Goal: Information Seeking & Learning: Learn about a topic

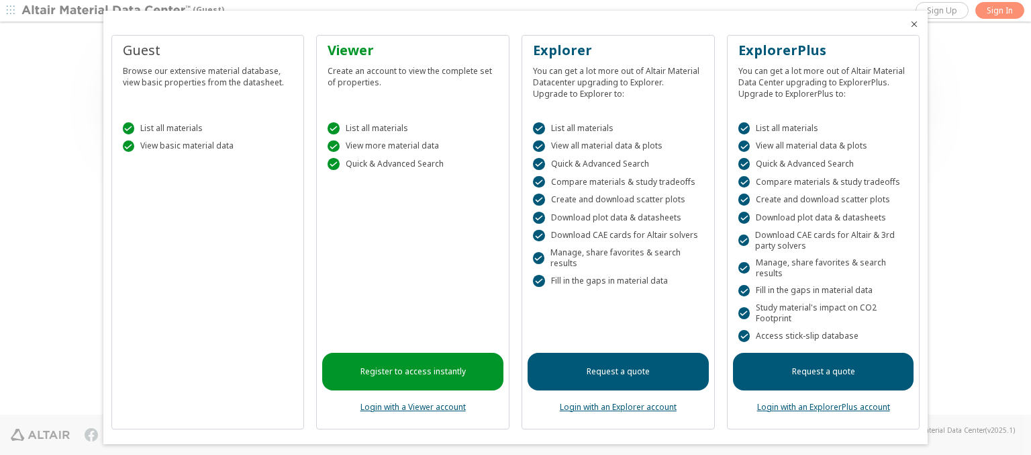
click at [909, 24] on icon "Close" at bounding box center [914, 24] width 11 height 11
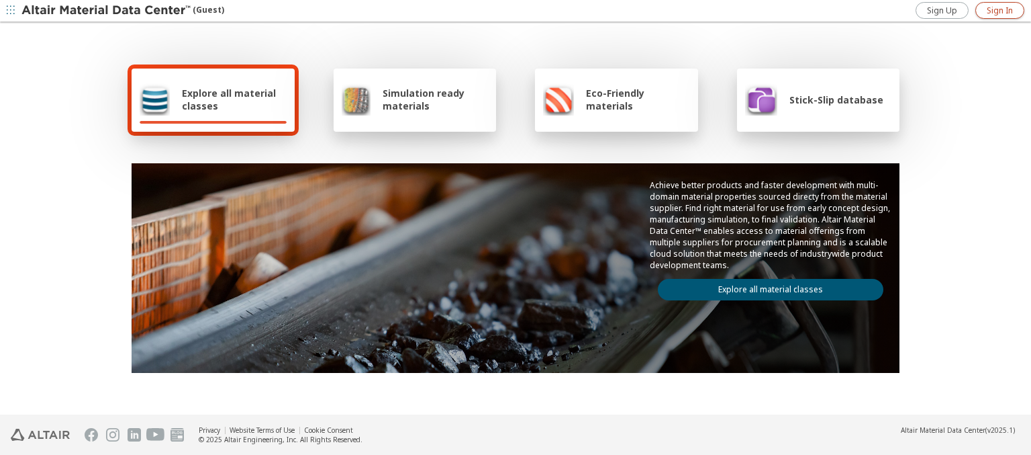
click at [1000, 10] on span "Sign In" at bounding box center [1000, 10] width 26 height 11
click at [107, 11] on img at bounding box center [106, 10] width 171 height 13
click at [229, 99] on span "Explore all material classes" at bounding box center [234, 100] width 105 height 26
click at [765, 286] on link "Explore all material classes" at bounding box center [771, 289] width 226 height 21
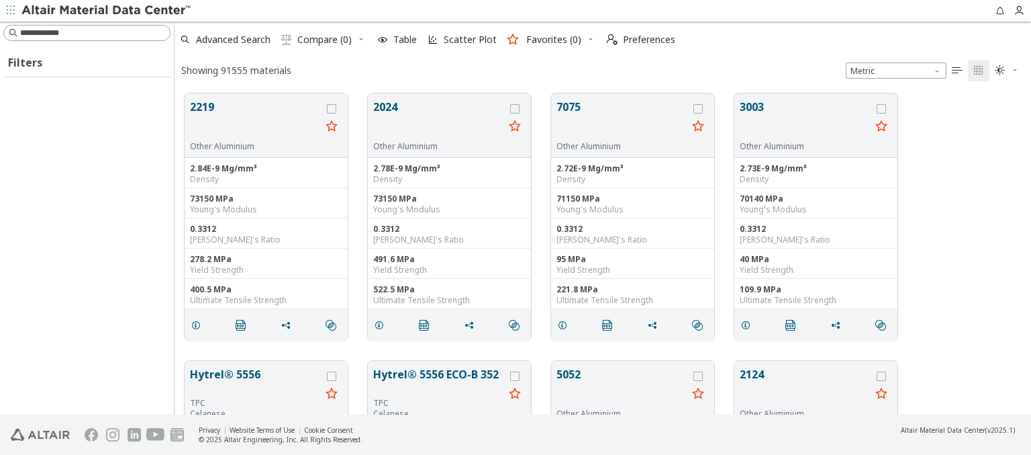
scroll to position [321, 846]
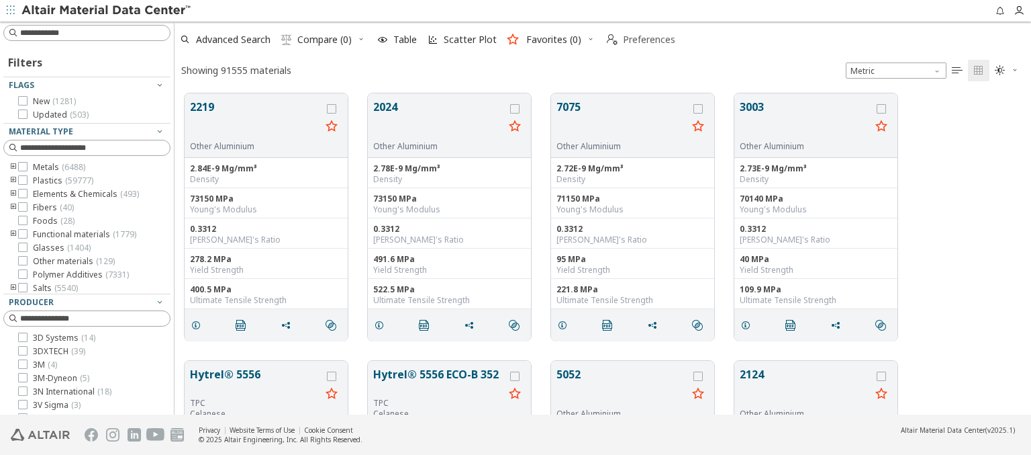
click at [637, 40] on span "Preferences" at bounding box center [649, 39] width 52 height 9
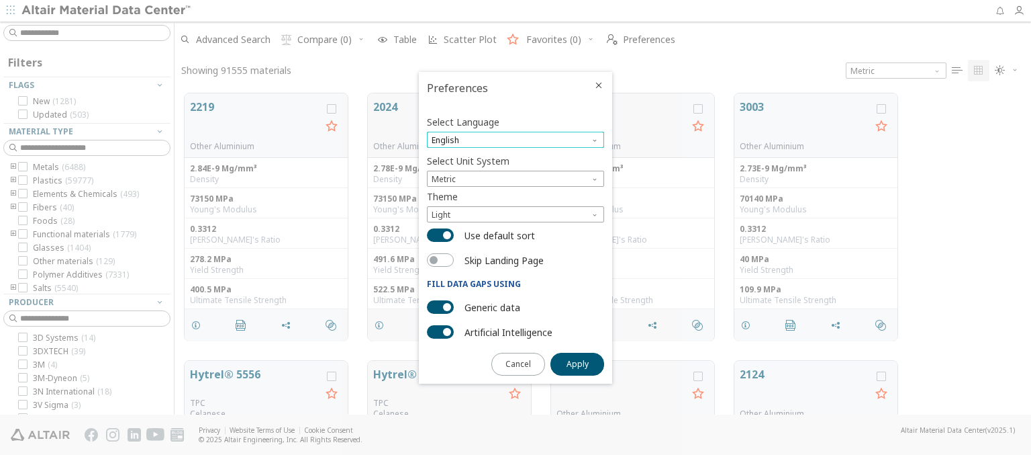
click at [516, 140] on span "English" at bounding box center [515, 140] width 177 height 16
click at [516, 173] on span "Deutsch" at bounding box center [515, 173] width 167 height 9
click at [577, 363] on span "Apply" at bounding box center [578, 364] width 22 height 11
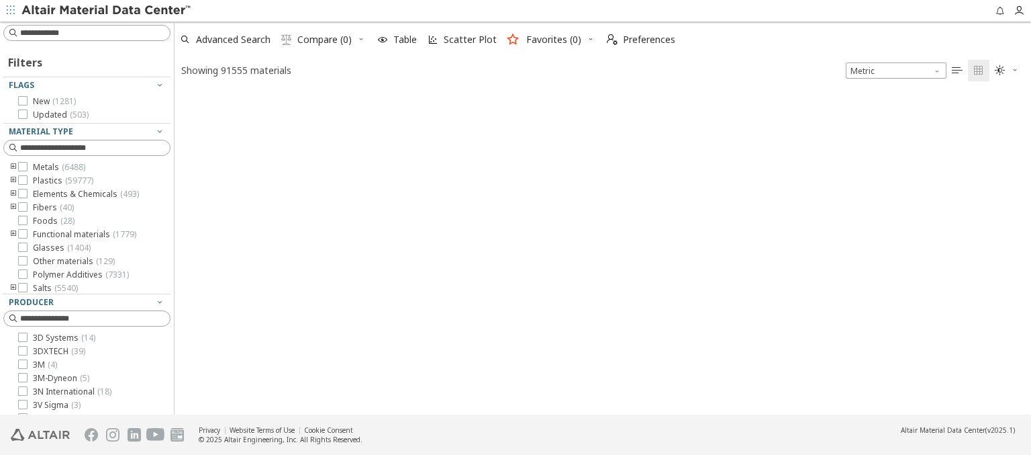
type input "****"
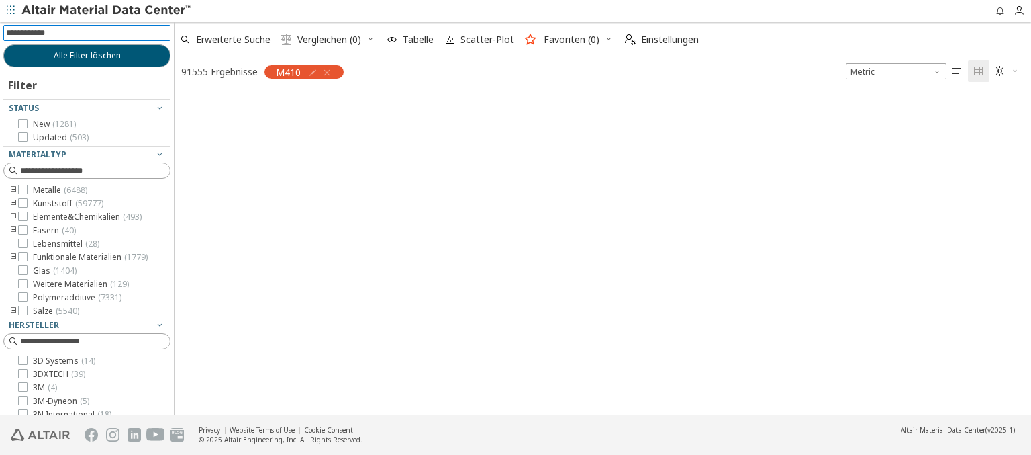
scroll to position [319, 846]
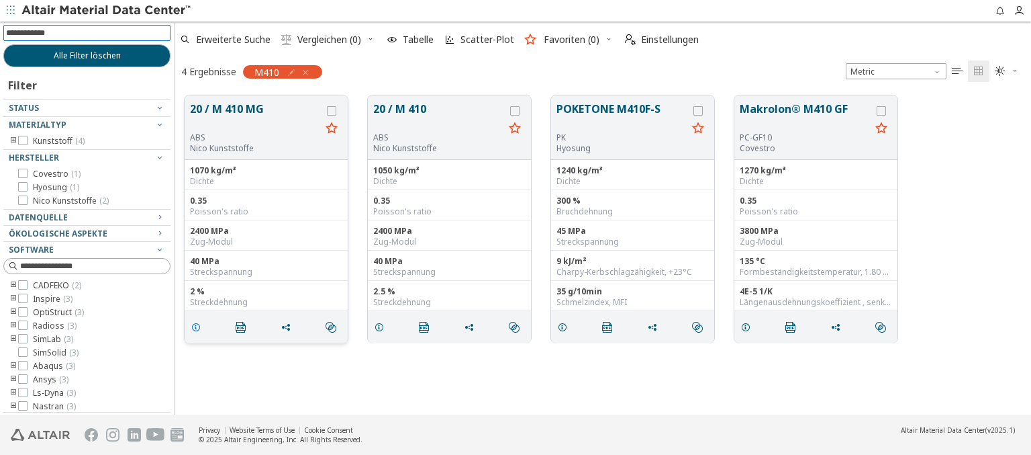
click at [198, 326] on icon "grid" at bounding box center [196, 327] width 11 height 11
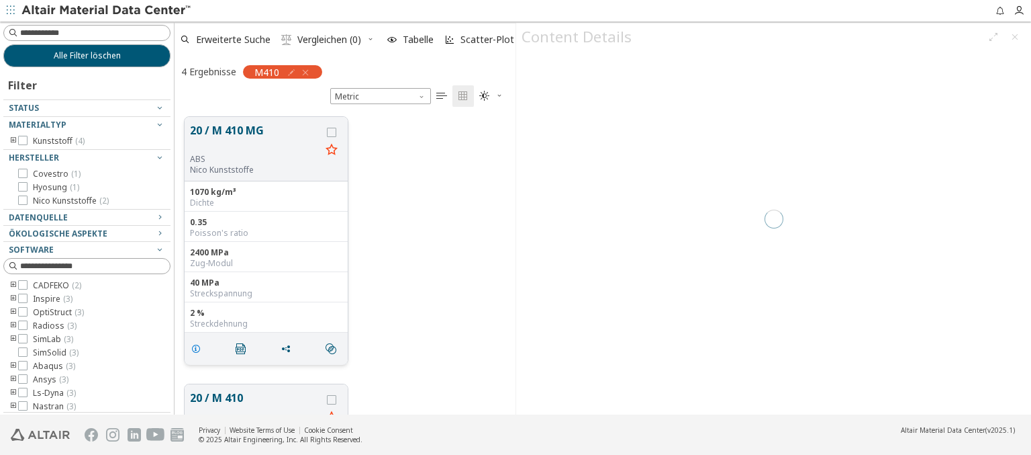
scroll to position [297, 330]
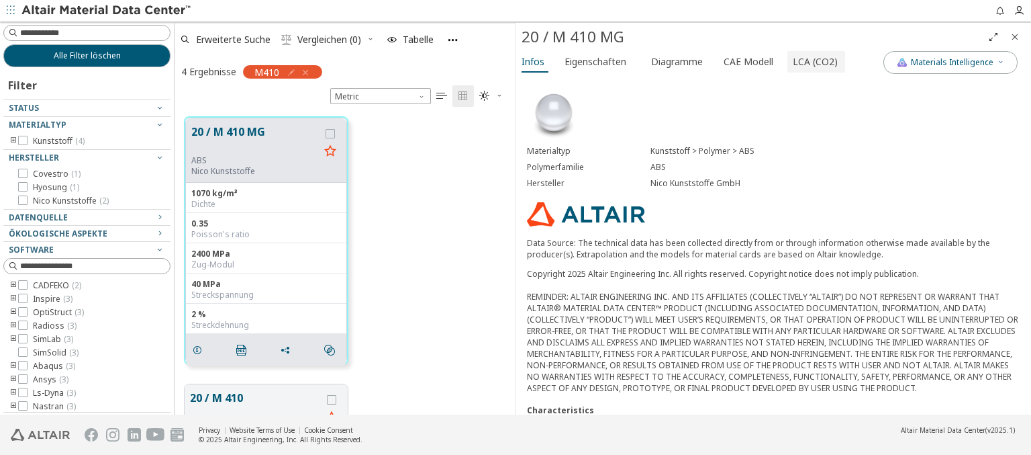
click at [806, 61] on span "LCA (CO2)" at bounding box center [815, 61] width 45 height 21
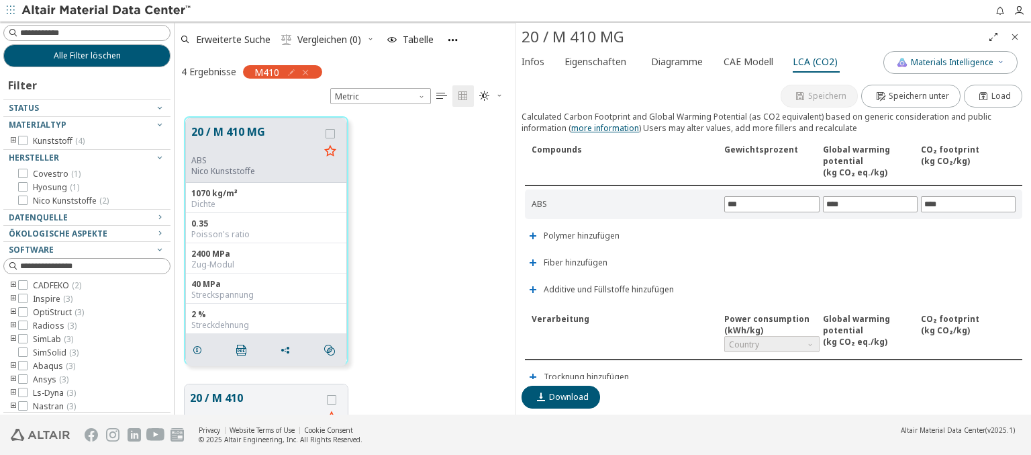
click at [1015, 36] on icon "Close" at bounding box center [1015, 37] width 11 height 11
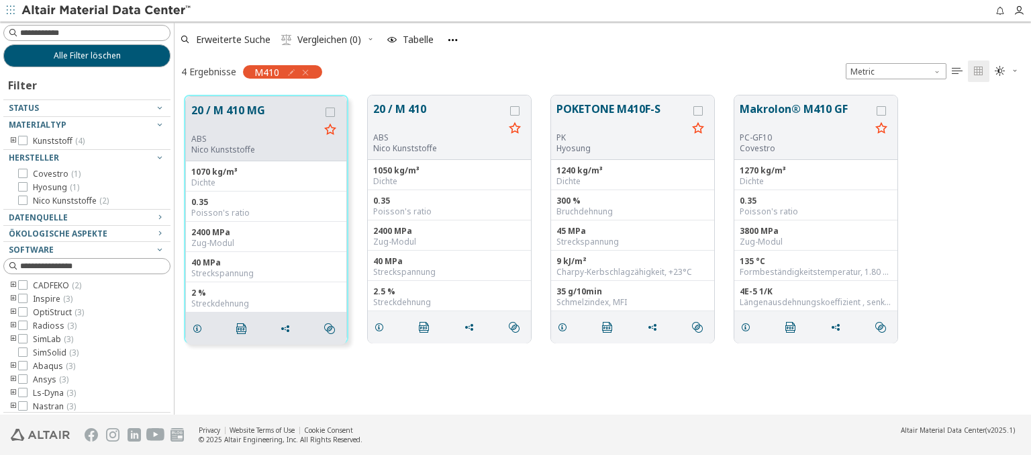
scroll to position [319, 846]
click at [661, 40] on span "Einstellungen" at bounding box center [670, 39] width 58 height 9
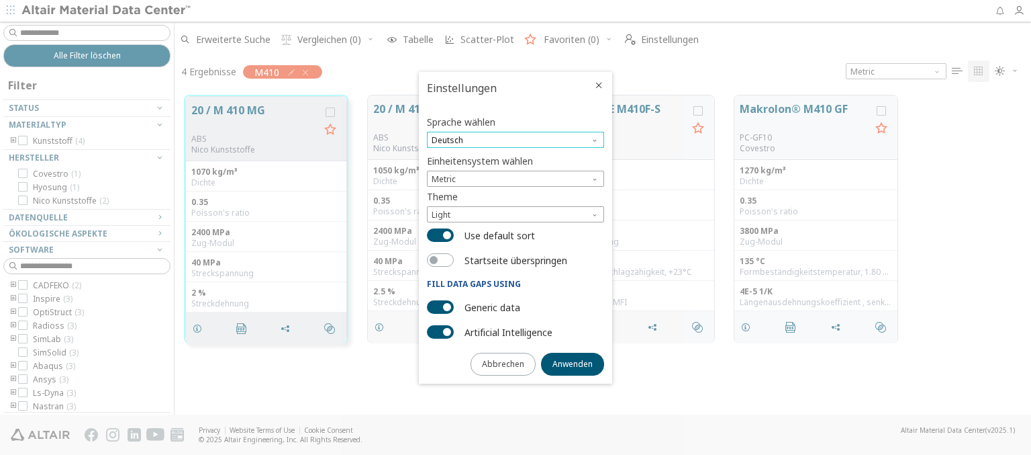
click at [516, 140] on span "Deutsch" at bounding box center [515, 140] width 177 height 16
click at [516, 156] on span "English" at bounding box center [515, 156] width 167 height 9
click at [573, 363] on span "Anwenden" at bounding box center [573, 364] width 40 height 11
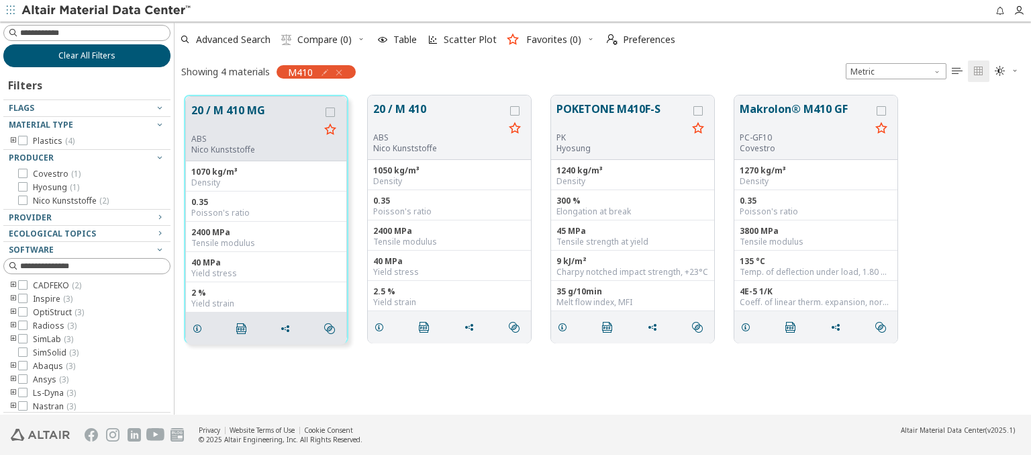
click at [82, 55] on span "Clear All Filters" at bounding box center [86, 55] width 57 height 11
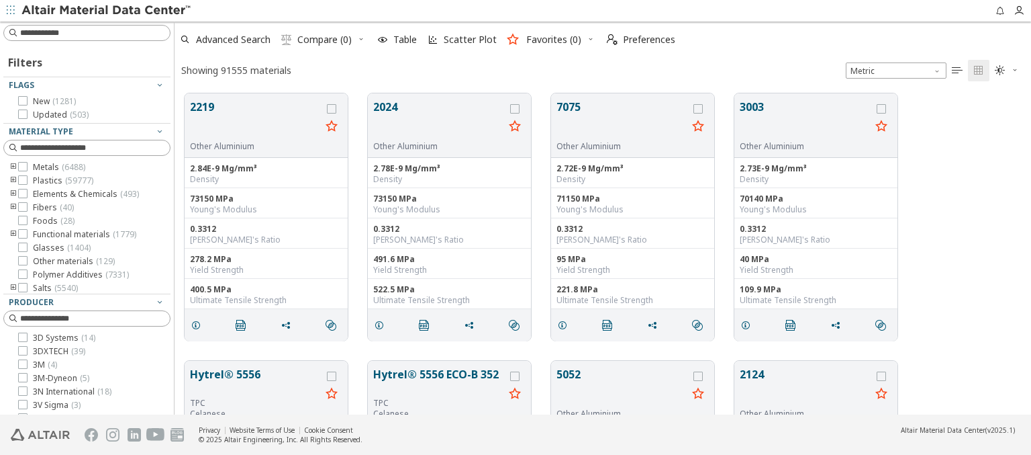
scroll to position [321, 846]
click at [107, 11] on img at bounding box center [106, 10] width 171 height 13
